Goal: Task Accomplishment & Management: Manage account settings

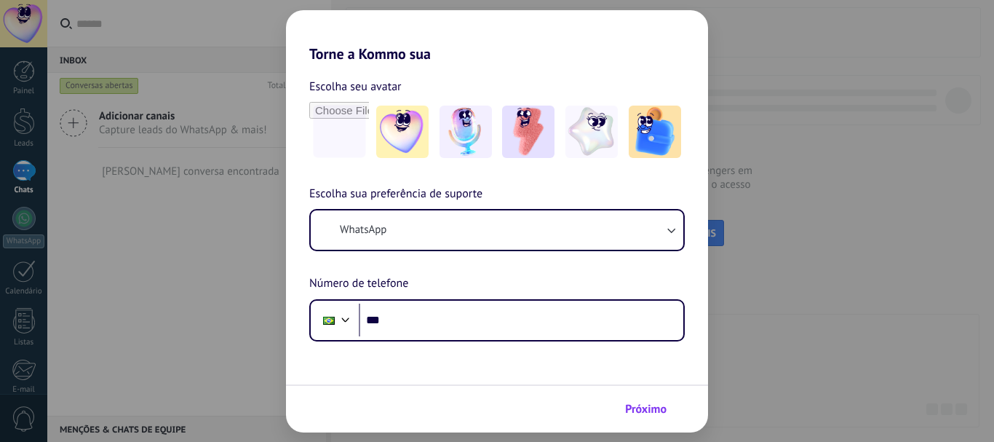
click at [639, 404] on span "Próximo" at bounding box center [645, 409] width 41 height 10
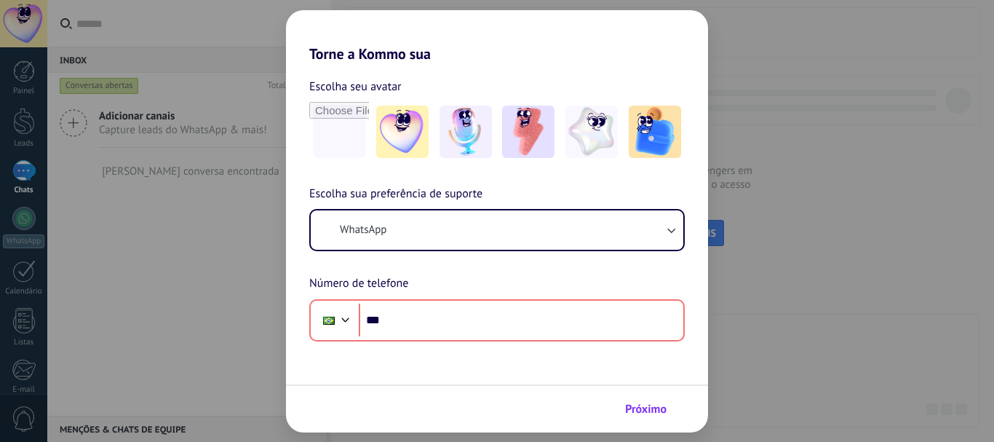
click at [639, 407] on span "Próximo" at bounding box center [645, 409] width 41 height 10
click at [399, 116] on img at bounding box center [402, 131] width 52 height 52
drag, startPoint x: 642, startPoint y: 416, endPoint x: 651, endPoint y: 282, distance: 134.2
click at [642, 416] on button "Próximo" at bounding box center [652, 408] width 68 height 25
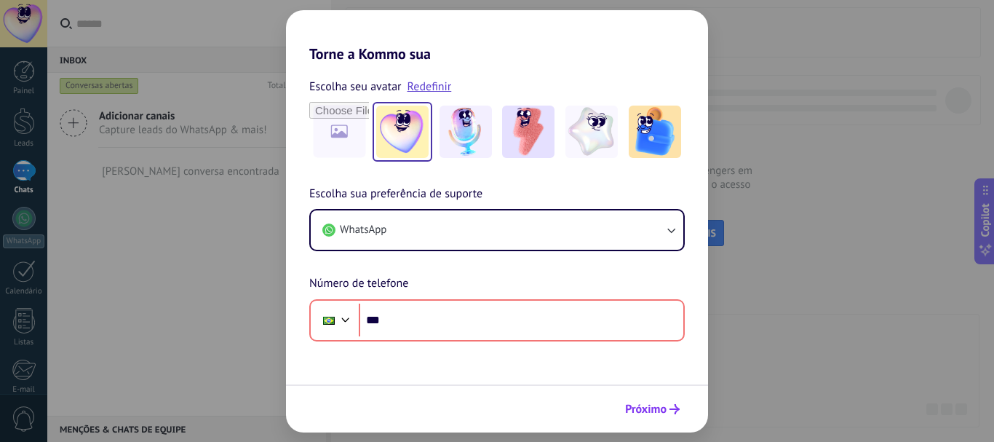
click at [658, 396] on button "Próximo" at bounding box center [652, 408] width 68 height 25
click at [657, 404] on span "Próximo" at bounding box center [645, 409] width 41 height 10
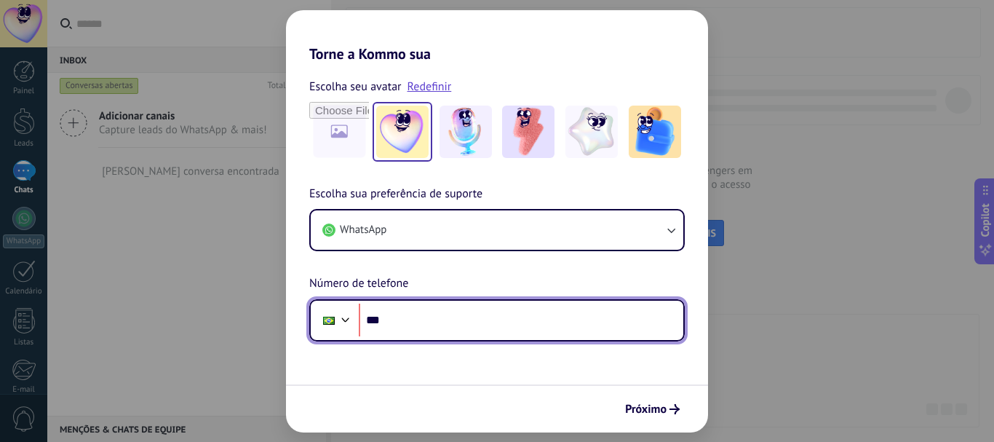
click at [555, 319] on input "***" at bounding box center [521, 319] width 324 height 33
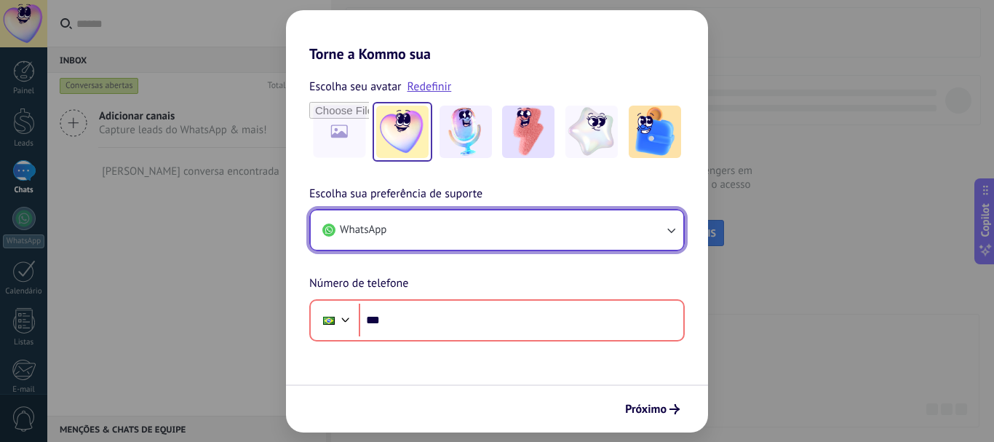
click at [577, 232] on button "WhatsApp" at bounding box center [497, 229] width 372 height 39
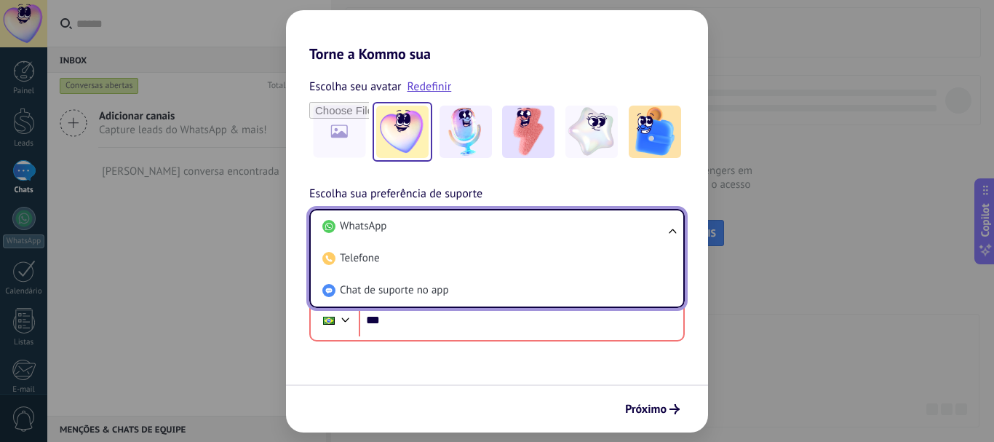
click at [566, 71] on div "Escolha seu avatar Redefinir Escolha sua preferência de suporte WhatsApp WhatsA…" at bounding box center [497, 202] width 422 height 279
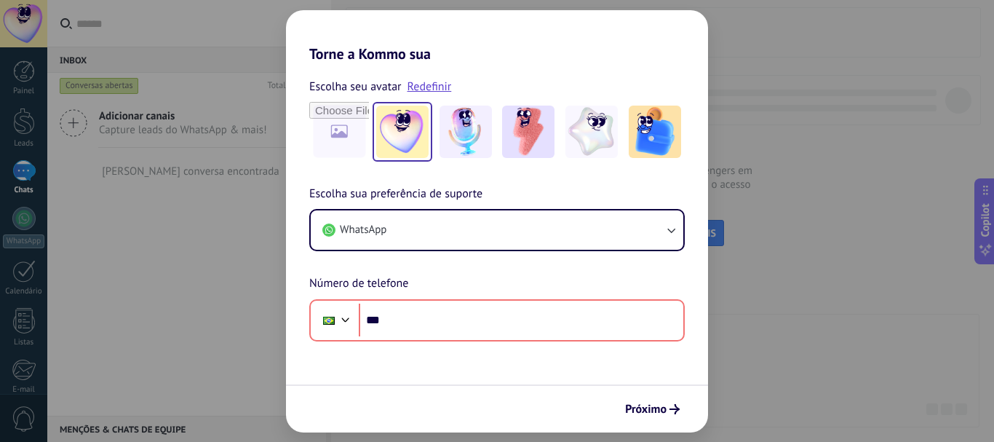
click at [316, 39] on h2 "Torne a Kommo sua" at bounding box center [497, 36] width 422 height 52
click at [199, 60] on div "Torne a Kommo sua Escolha seu avatar Redefinir Escolha sua preferência de supor…" at bounding box center [497, 221] width 994 height 442
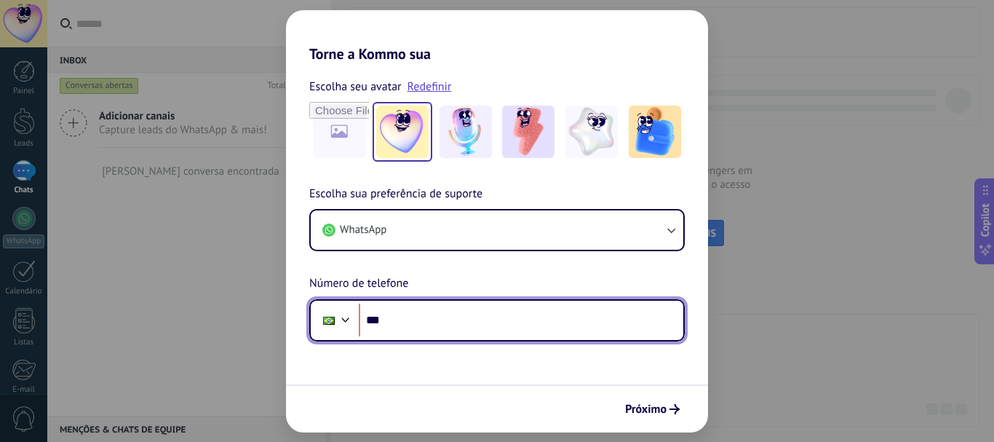
click at [531, 319] on input "***" at bounding box center [521, 319] width 324 height 33
click at [436, 322] on input "***" at bounding box center [521, 319] width 324 height 33
paste input "**********"
type input "**********"
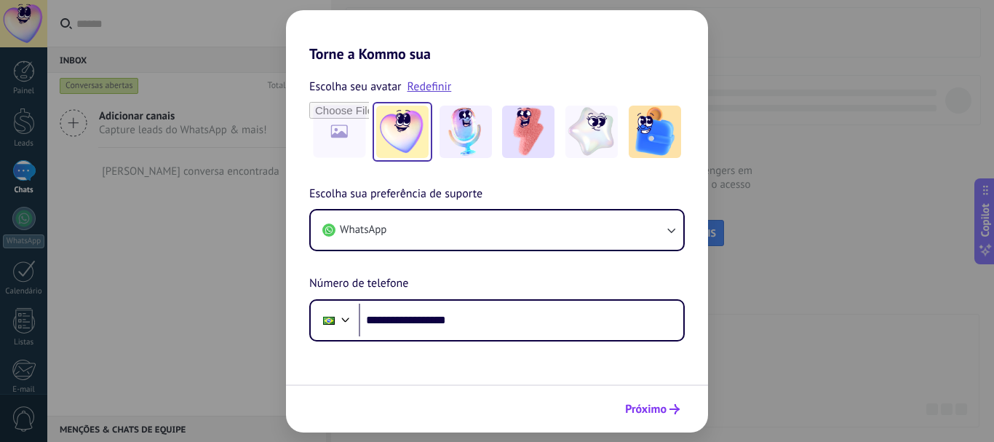
click at [628, 404] on span "Próximo" at bounding box center [645, 409] width 41 height 10
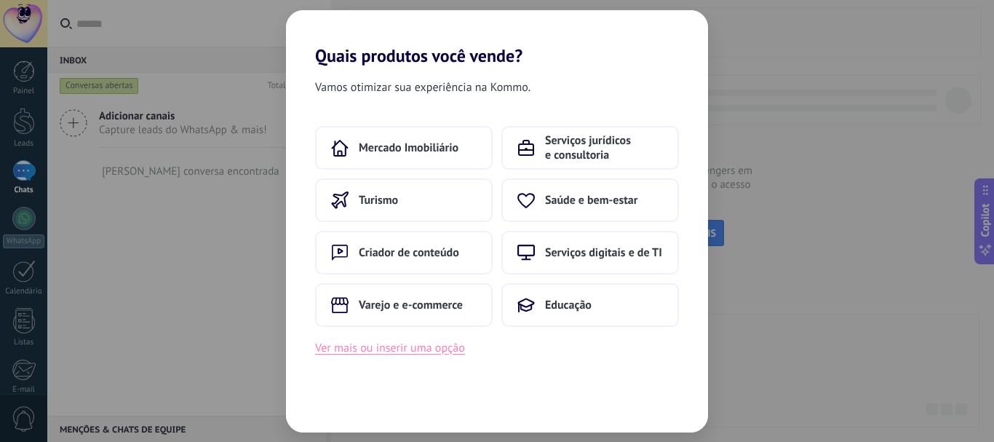
click at [406, 351] on button "Ver mais ou inserir uma opção" at bounding box center [390, 347] width 150 height 19
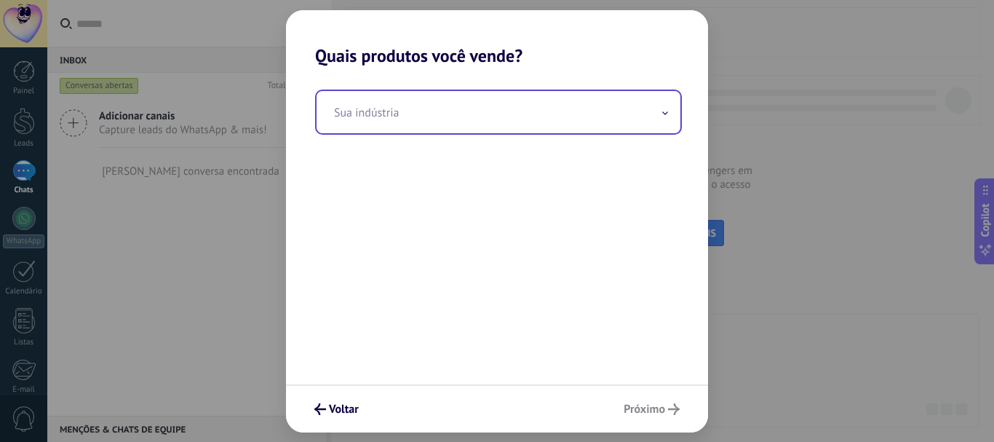
click at [527, 117] on input "text" at bounding box center [498, 112] width 364 height 42
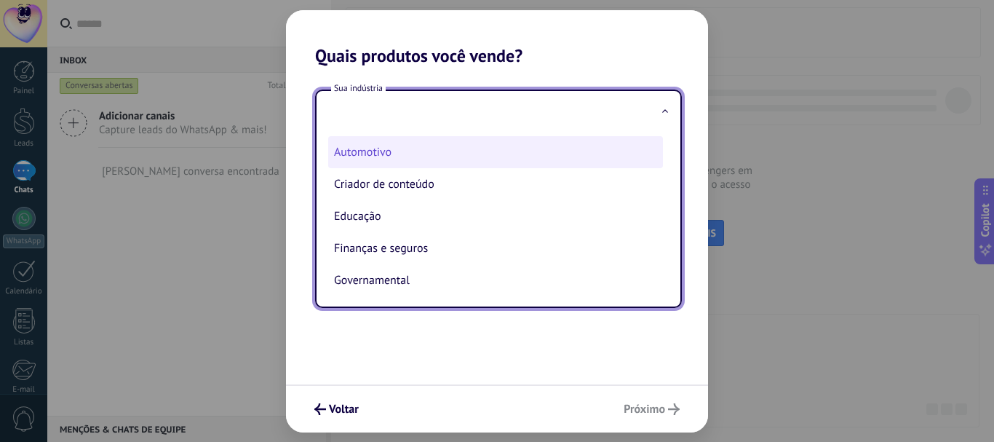
click at [479, 160] on li "Automotivo" at bounding box center [495, 152] width 335 height 32
type input "**********"
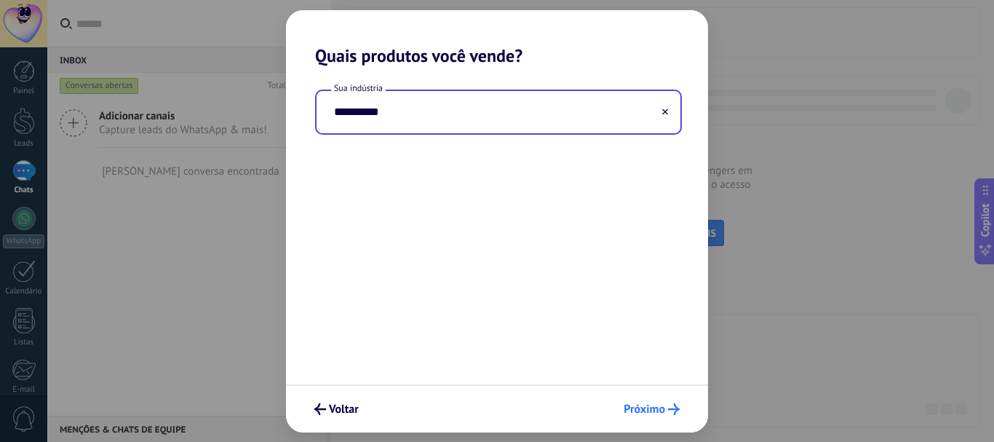
click at [631, 399] on button "Próximo" at bounding box center [651, 408] width 69 height 25
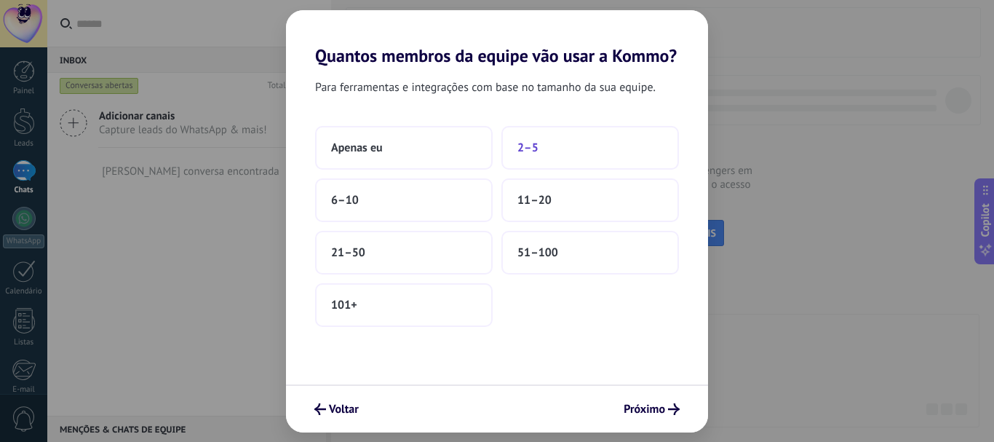
click at [552, 142] on button "2–5" at bounding box center [589, 148] width 177 height 44
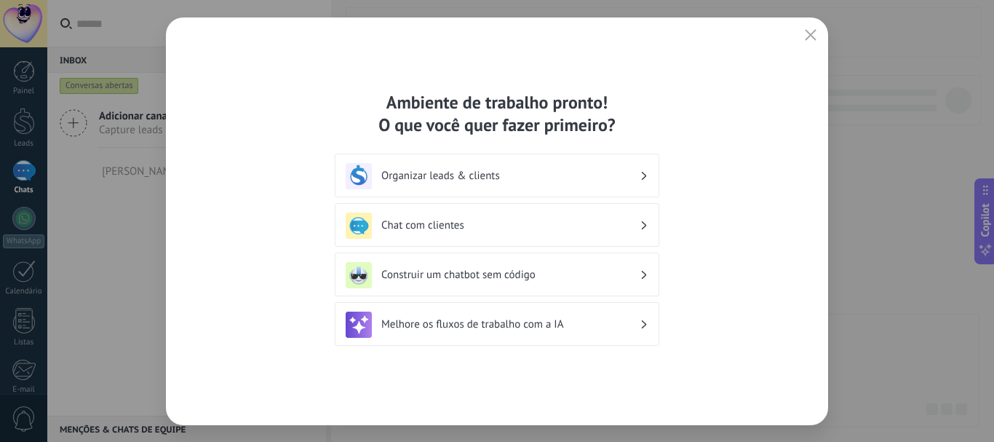
click at [568, 176] on h3 "Organizar leads & clients" at bounding box center [510, 176] width 258 height 14
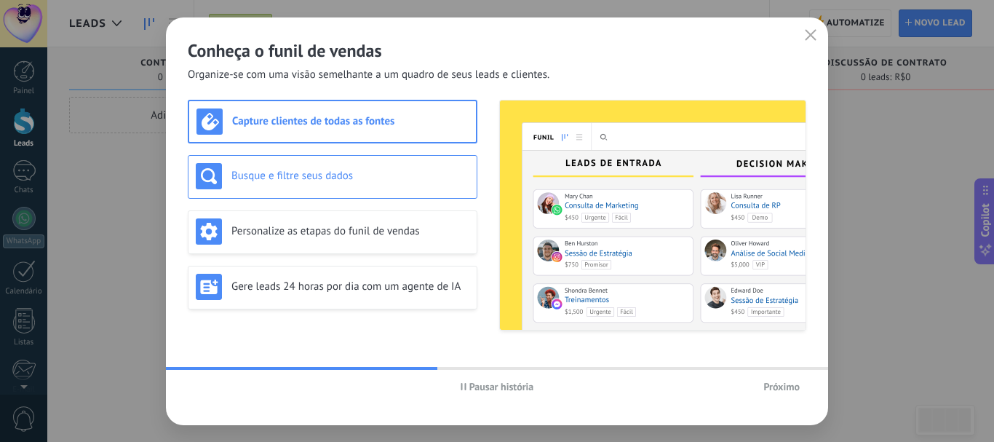
click at [416, 183] on div "Busque e filtre seus dados" at bounding box center [332, 176] width 273 height 26
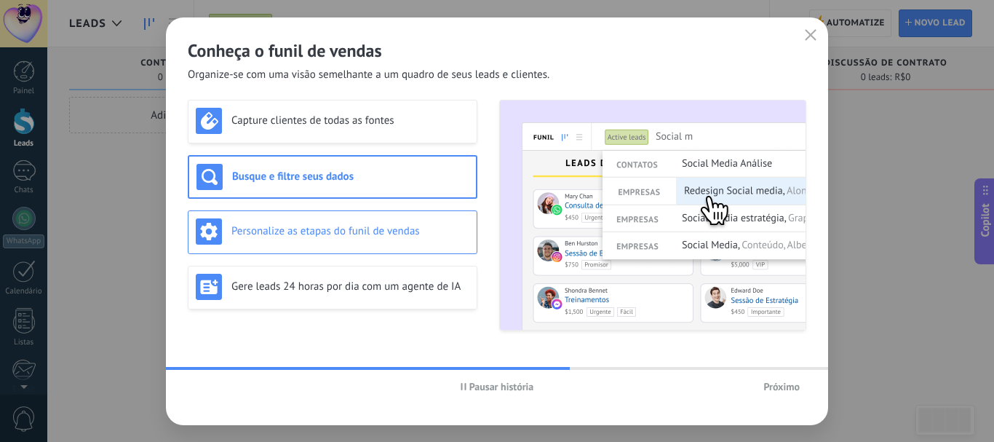
click at [402, 226] on h3 "Personalize as etapas do funil de vendas" at bounding box center [350, 231] width 238 height 14
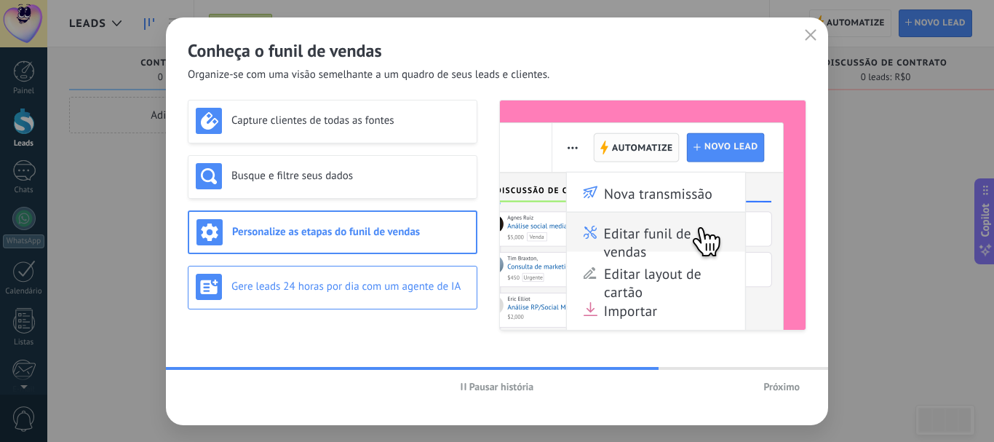
click at [392, 276] on div "Gere leads 24 horas por dia com um agente de IA" at bounding box center [332, 286] width 273 height 26
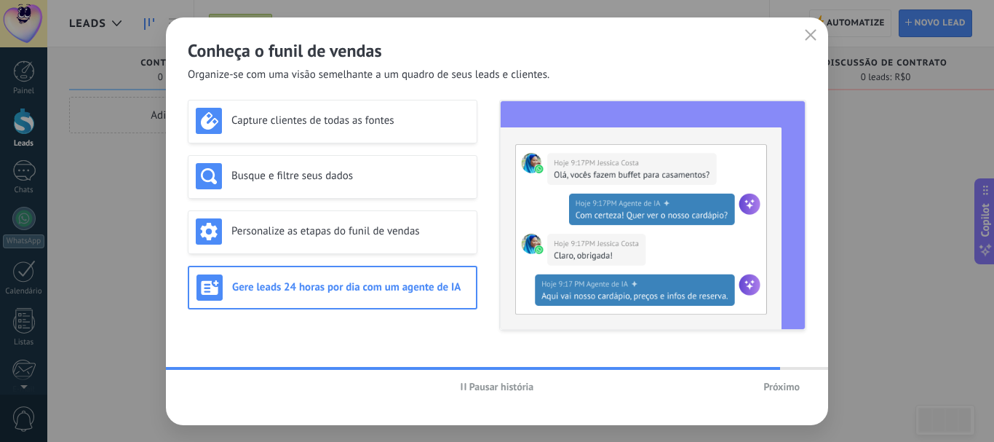
click at [759, 379] on button "Próximo" at bounding box center [780, 386] width 49 height 22
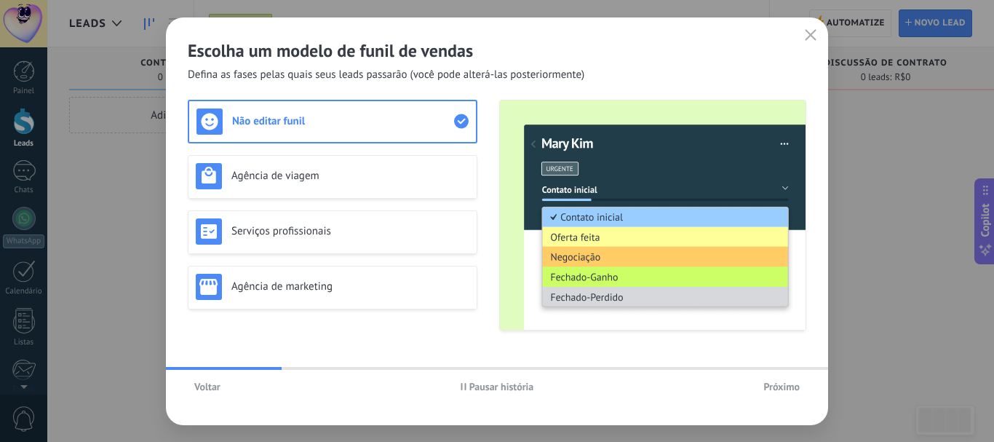
click at [759, 379] on button "Próximo" at bounding box center [780, 386] width 49 height 22
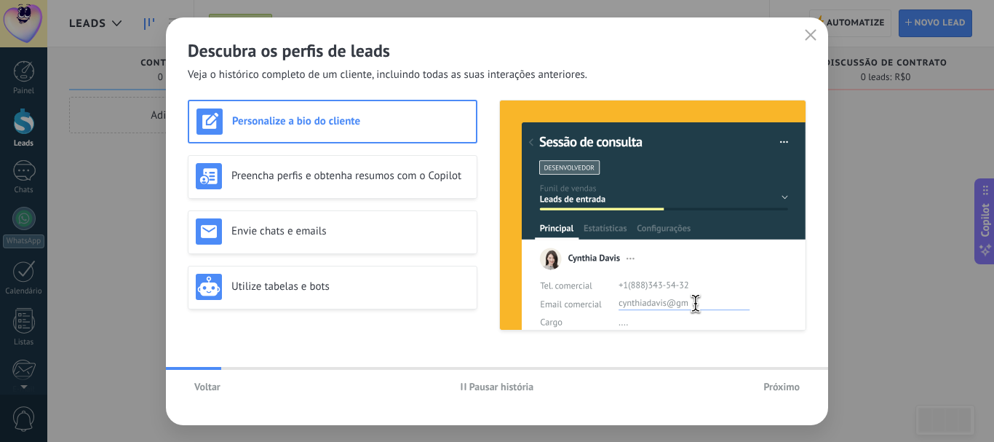
click at [759, 379] on button "Próximo" at bounding box center [780, 386] width 49 height 22
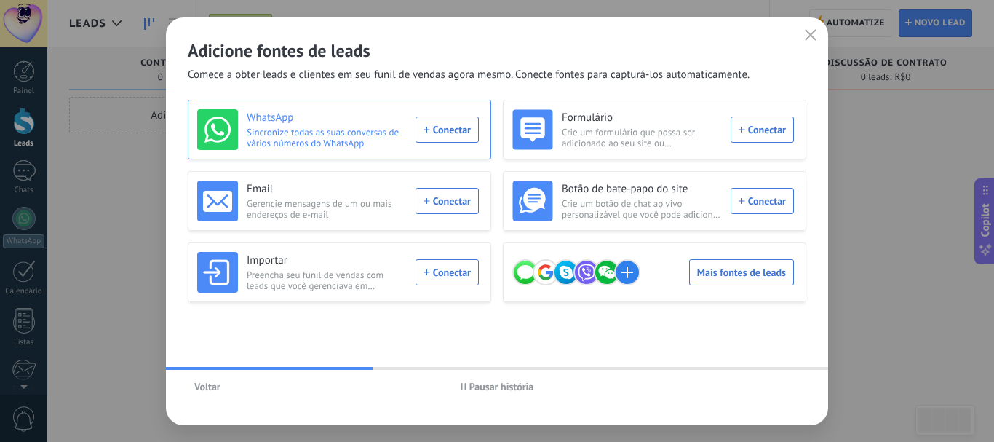
click at [452, 130] on div "WhatsApp Sincronize todas as suas conversas de vários números do WhatsApp Conec…" at bounding box center [337, 129] width 281 height 41
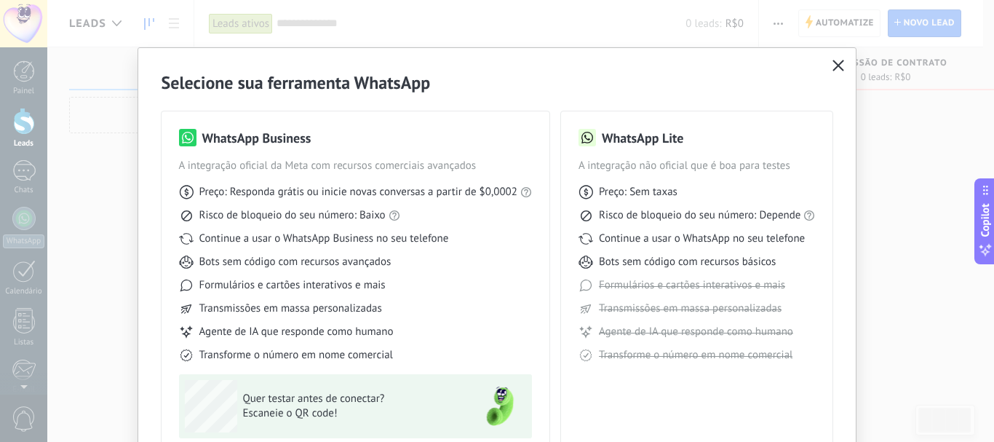
click at [828, 65] on button "button" at bounding box center [837, 66] width 19 height 20
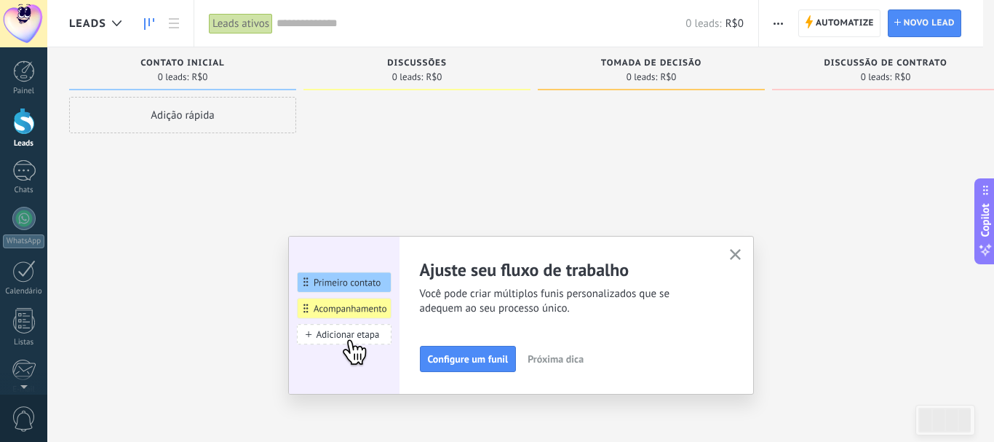
click at [826, 65] on div at bounding box center [497, 221] width 994 height 442
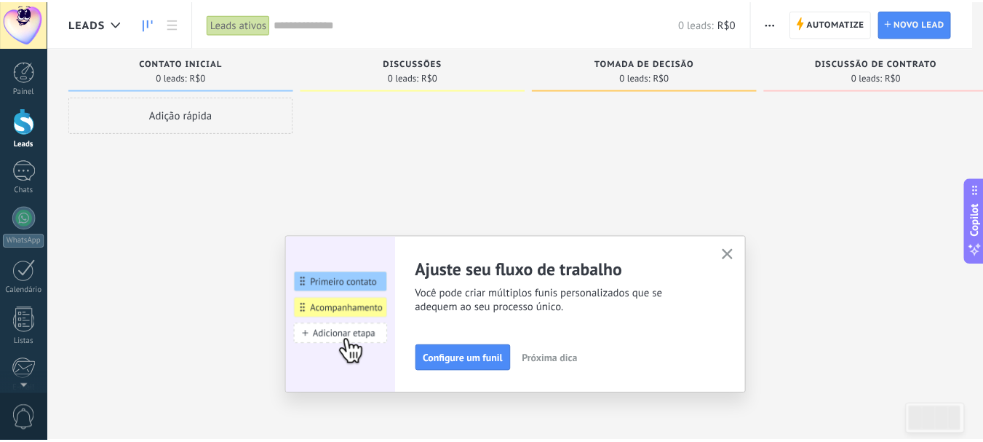
scroll to position [164, 0]
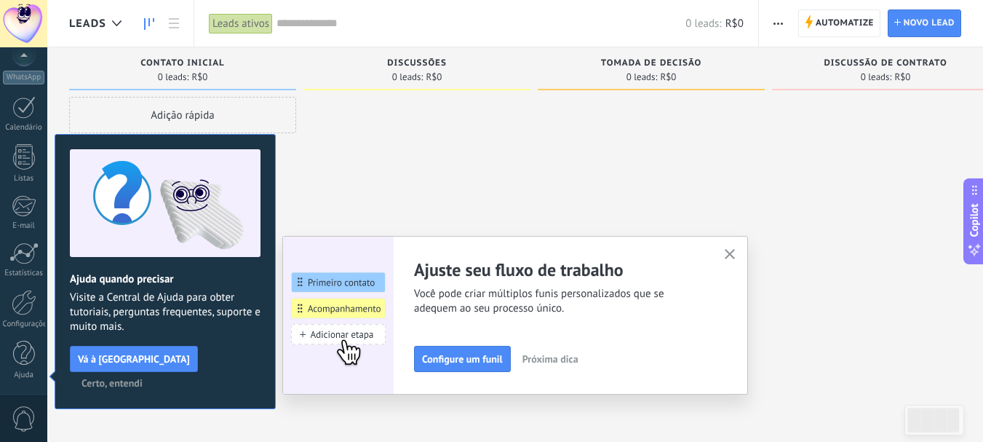
click at [729, 255] on button "button" at bounding box center [730, 255] width 18 height 20
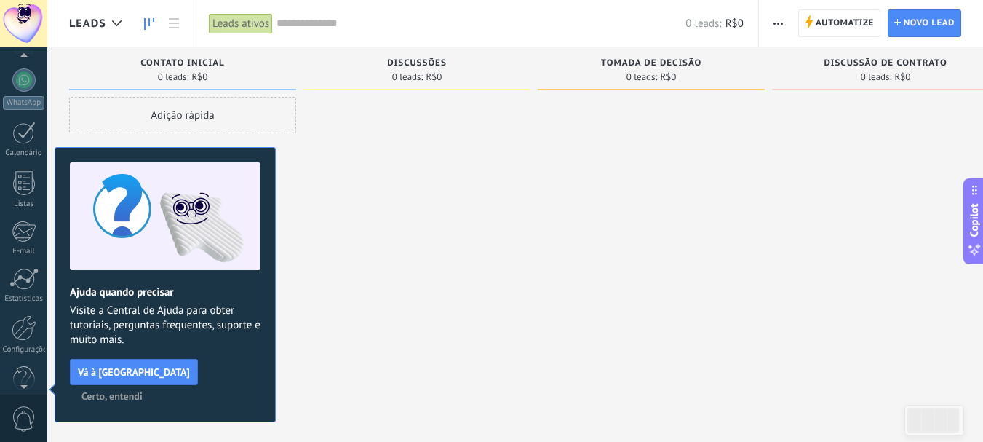
scroll to position [0, 0]
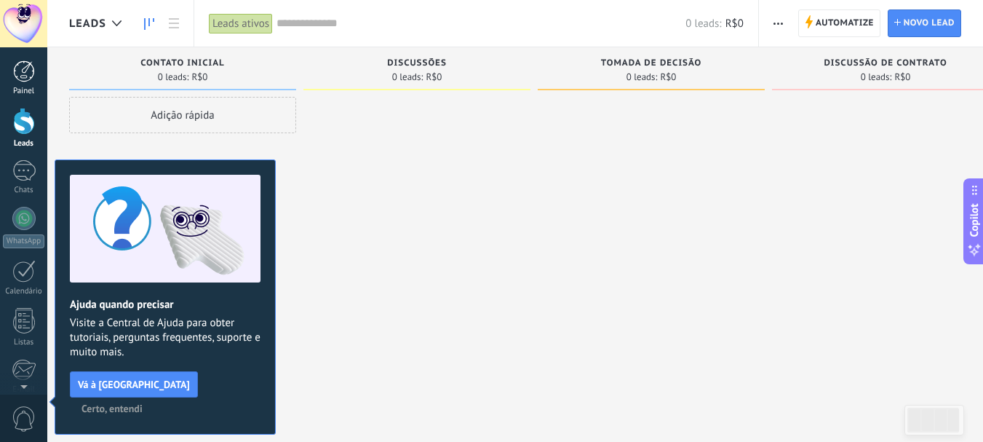
click at [28, 73] on div at bounding box center [24, 71] width 22 height 22
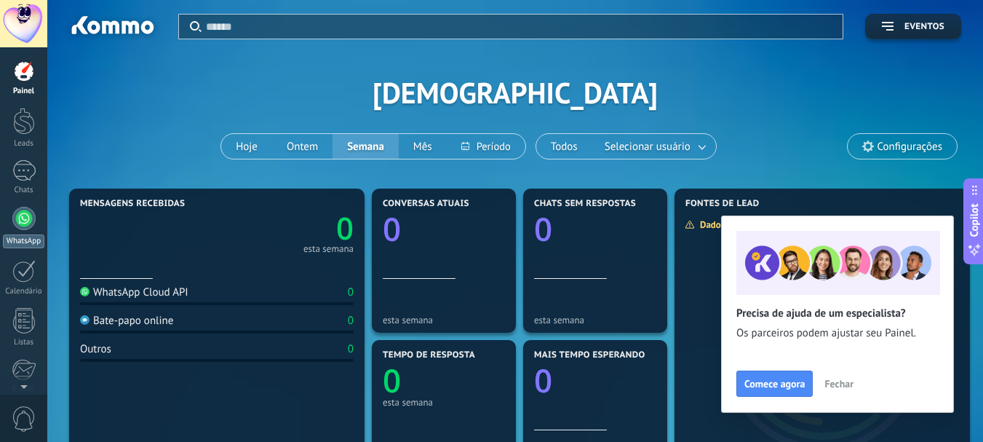
click at [15, 225] on div at bounding box center [23, 218] width 23 height 23
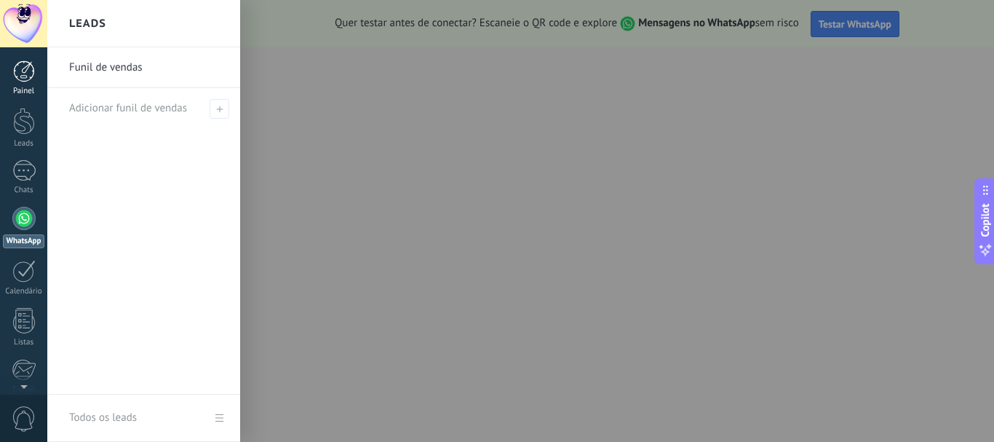
click at [30, 79] on div at bounding box center [24, 71] width 22 height 22
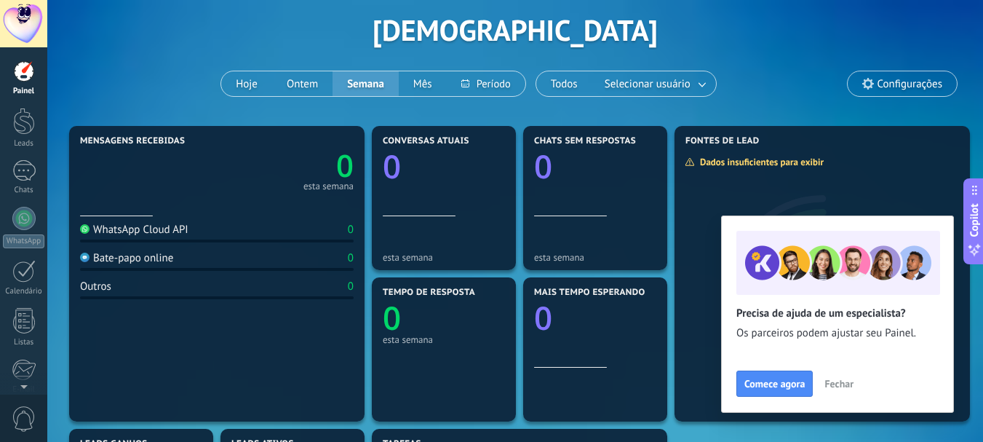
scroll to position [218, 0]
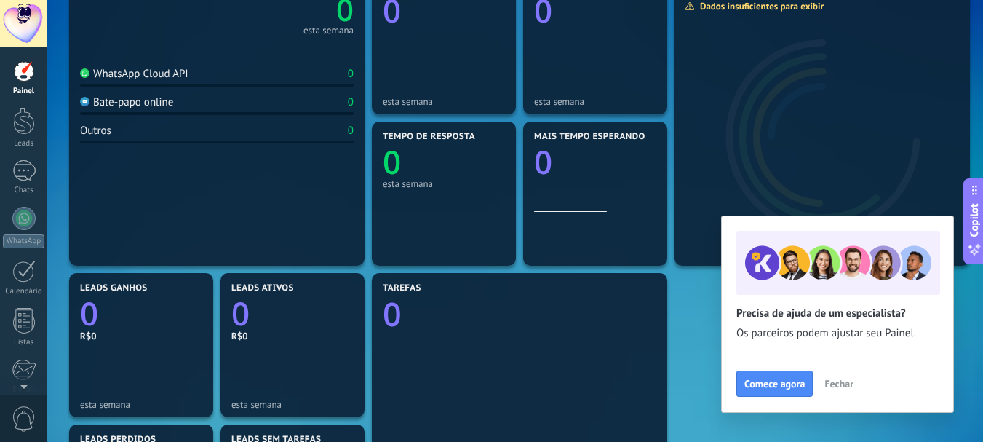
click at [845, 375] on button "Fechar" at bounding box center [839, 383] width 42 height 22
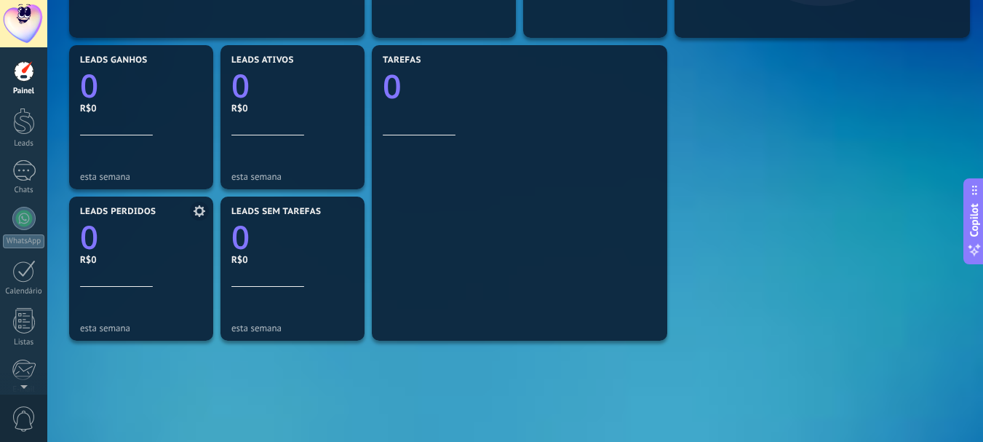
scroll to position [544, 0]
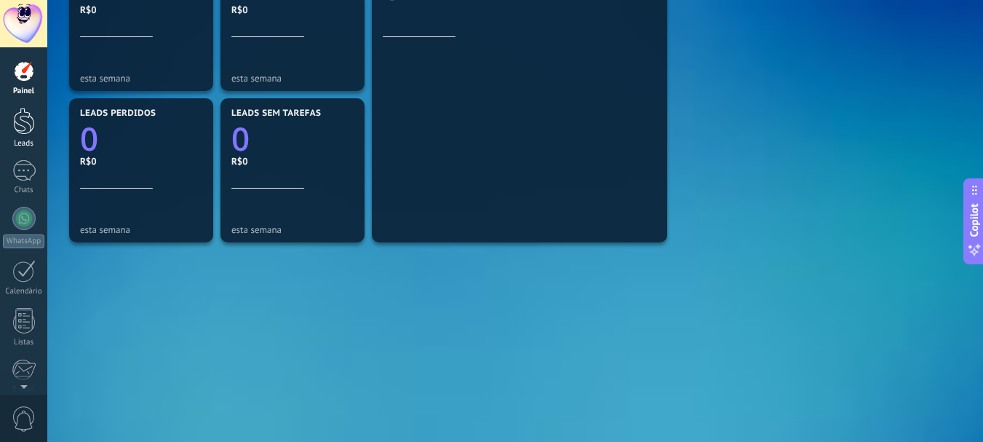
click at [30, 115] on div at bounding box center [24, 121] width 22 height 27
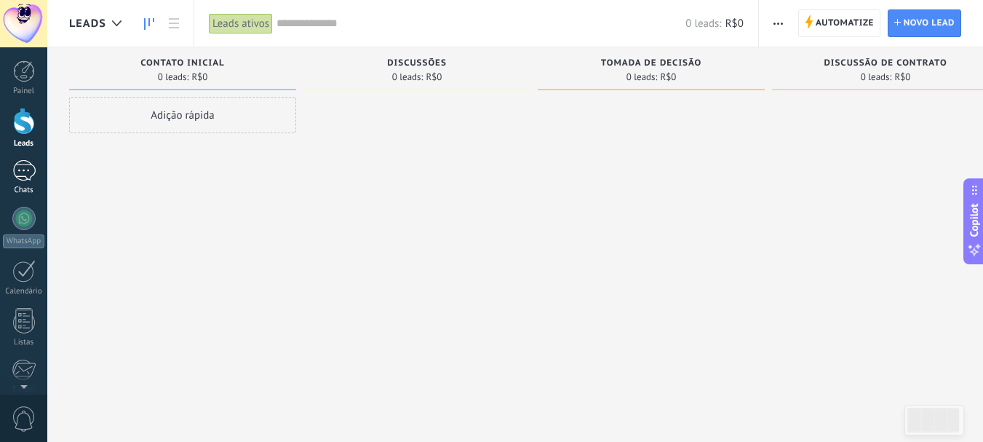
click at [33, 173] on div at bounding box center [23, 170] width 23 height 21
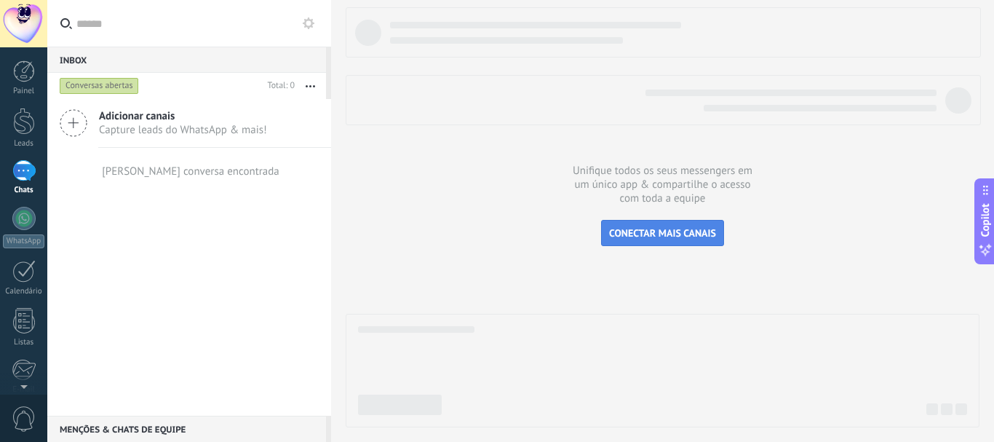
click at [659, 231] on span "CONECTAR MAIS CANAIS" at bounding box center [662, 232] width 107 height 13
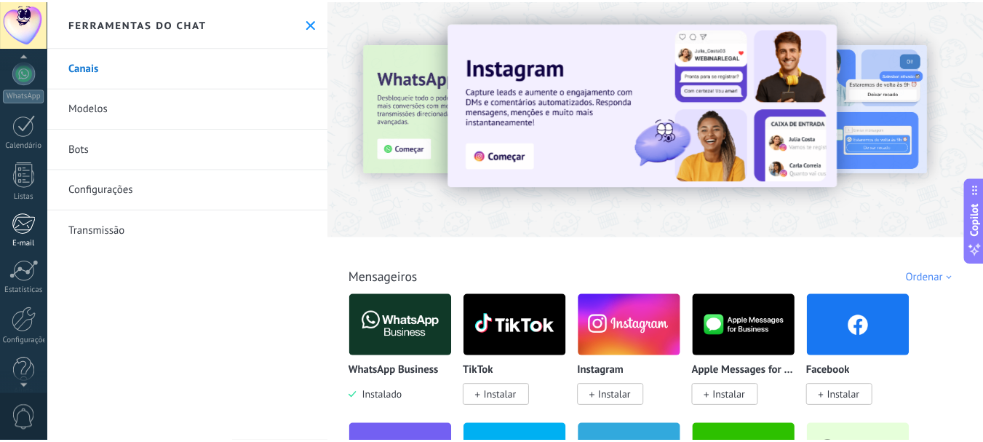
scroll to position [164, 0]
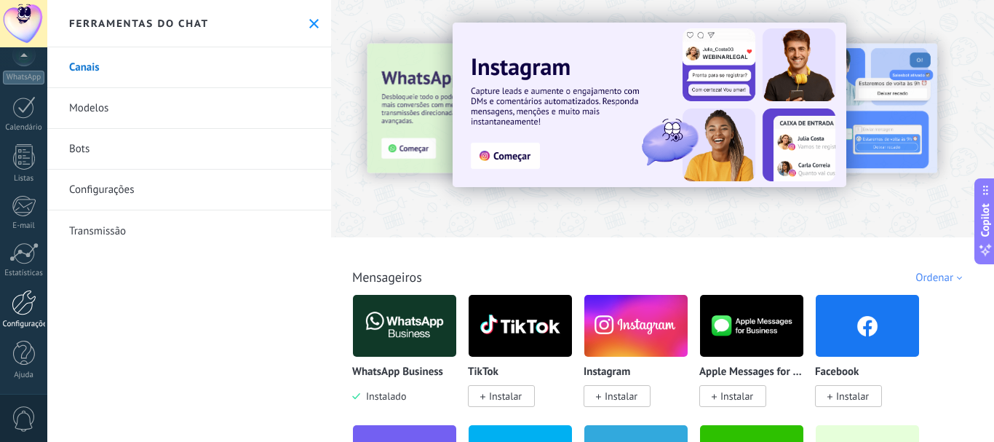
click at [23, 309] on div at bounding box center [24, 301] width 25 height 25
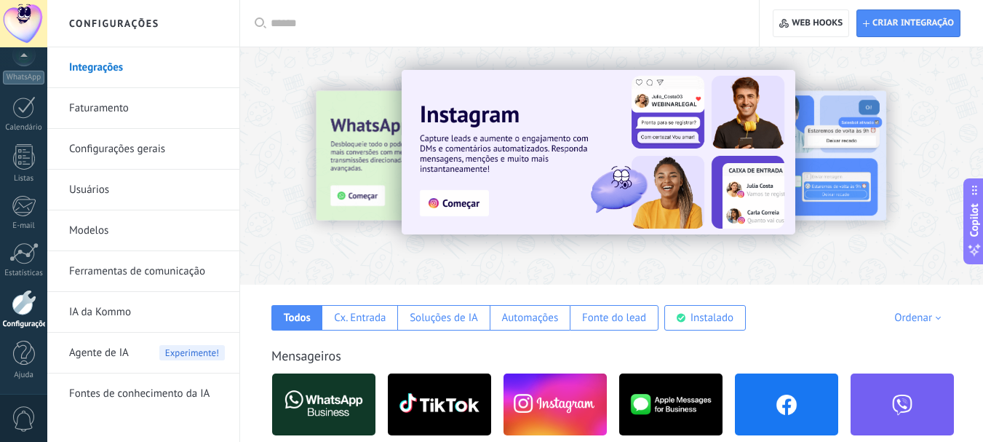
click at [25, 35] on div at bounding box center [23, 23] width 47 height 47
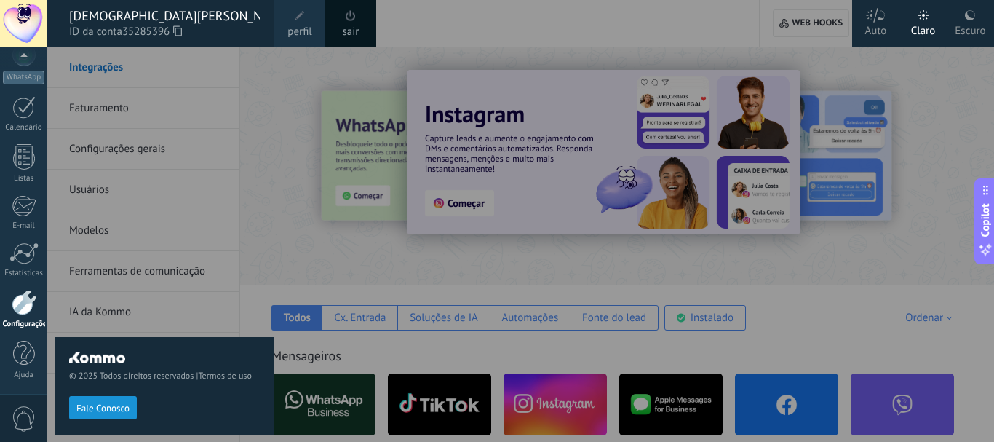
click at [186, 31] on span "ID da conta 35285396" at bounding box center [164, 32] width 191 height 16
